Goal: Information Seeking & Learning: Learn about a topic

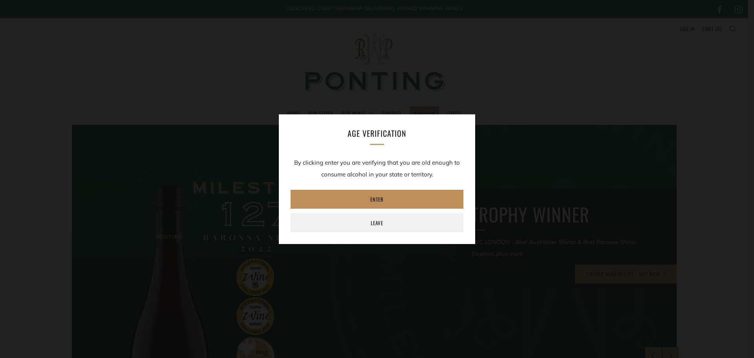
click at [417, 196] on link "Enter" at bounding box center [377, 199] width 173 height 19
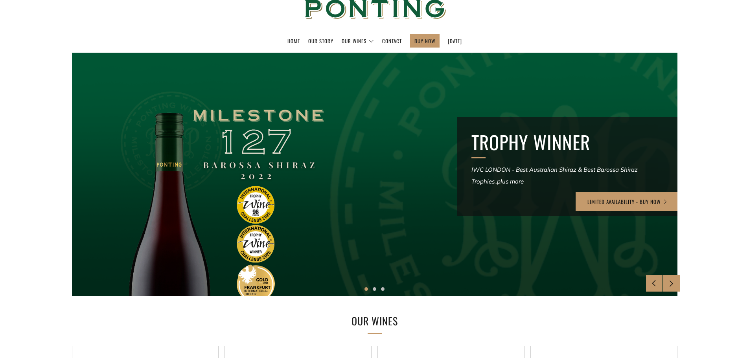
scroll to position [88, 0]
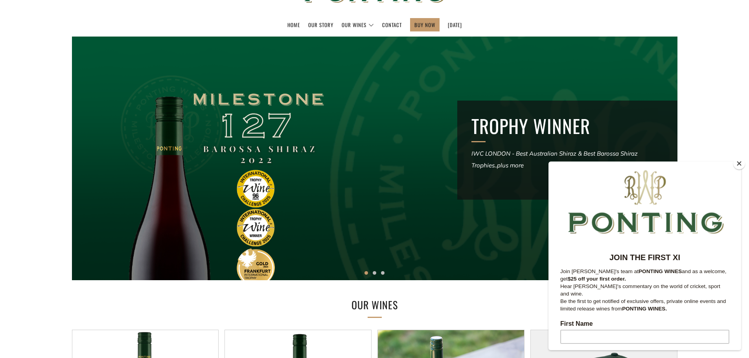
click at [741, 165] on button "Close" at bounding box center [739, 164] width 12 height 12
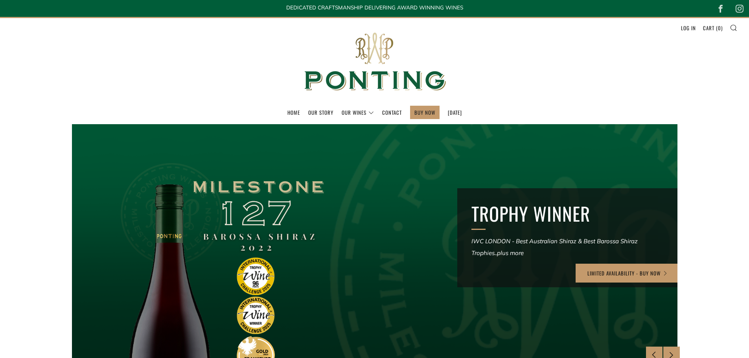
scroll to position [0, 0]
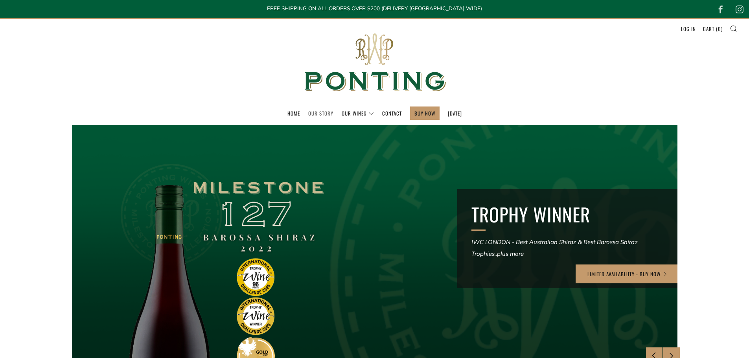
click at [313, 113] on link "Our Story" at bounding box center [320, 113] width 25 height 13
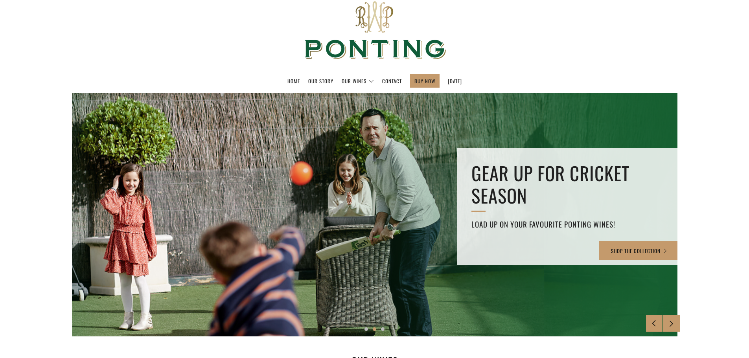
scroll to position [49, 0]
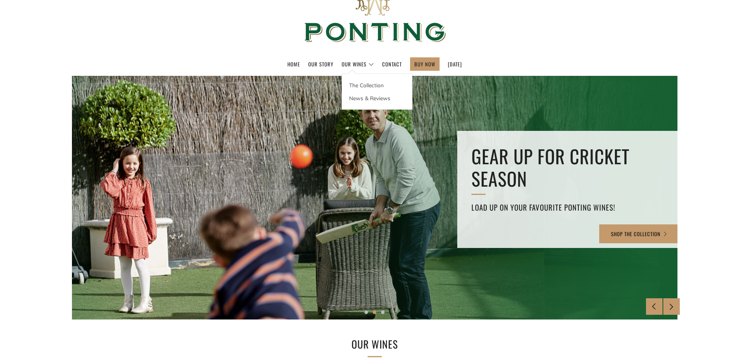
click at [342, 73] on div "The Collection News & Reviews" at bounding box center [376, 91] width 71 height 36
click at [360, 86] on link "The Collection" at bounding box center [377, 85] width 70 height 13
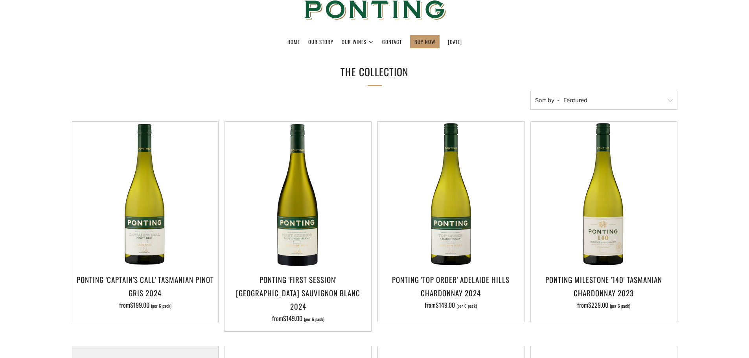
scroll to position [79, 0]
